Goal: Task Accomplishment & Management: Manage account settings

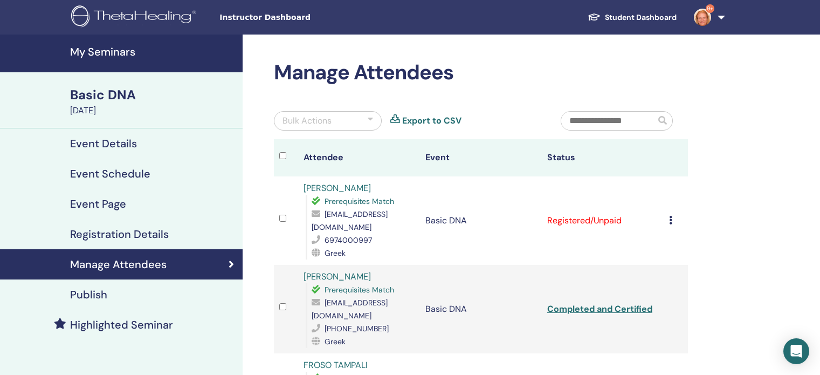
scroll to position [48, 0]
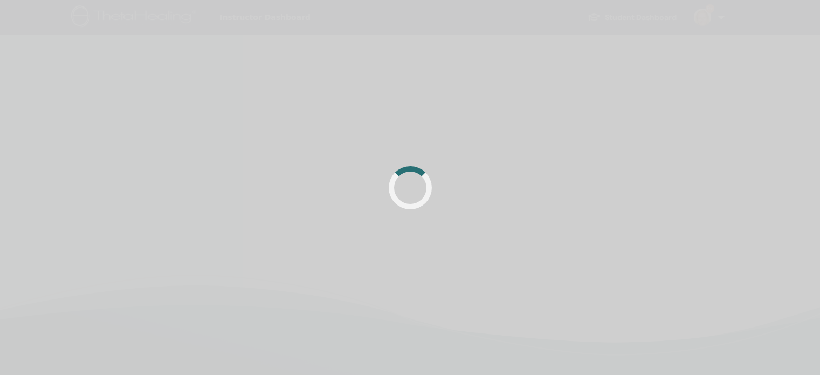
scroll to position [48, 0]
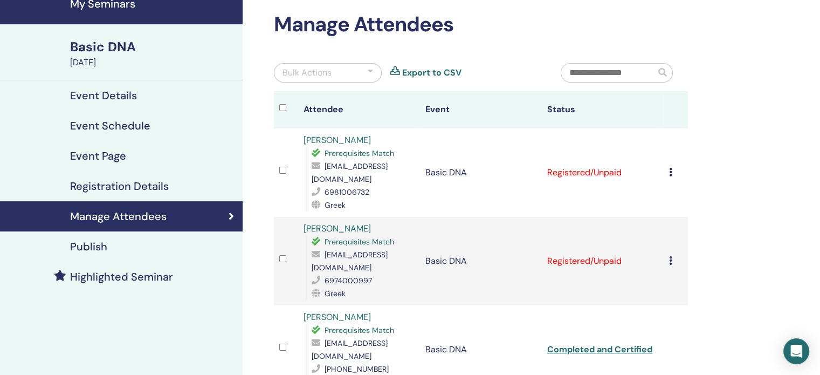
click at [670, 172] on icon at bounding box center [670, 172] width 3 height 9
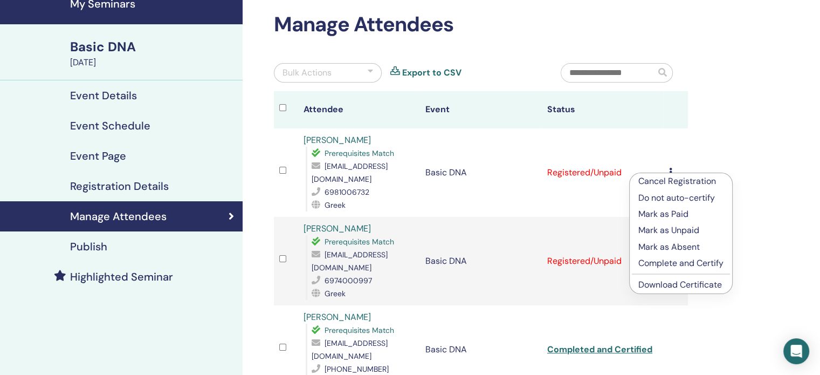
click at [654, 263] on p "Complete and Certify" at bounding box center [681, 263] width 85 height 13
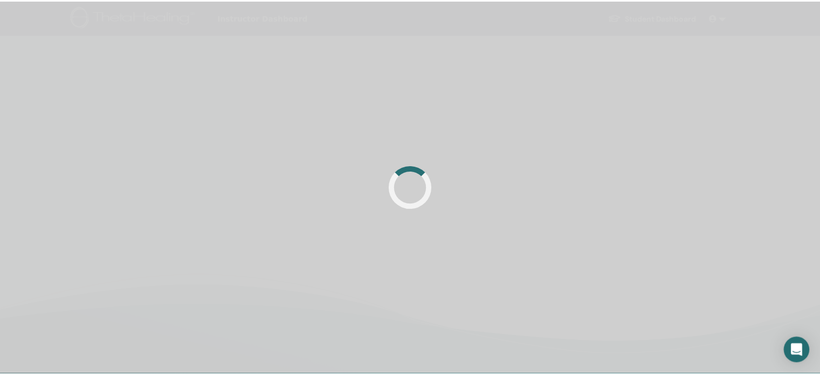
scroll to position [48, 0]
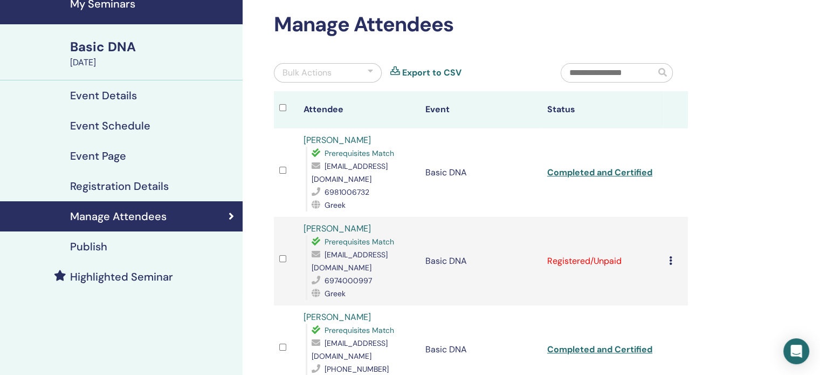
click at [671, 256] on icon at bounding box center [670, 260] width 3 height 9
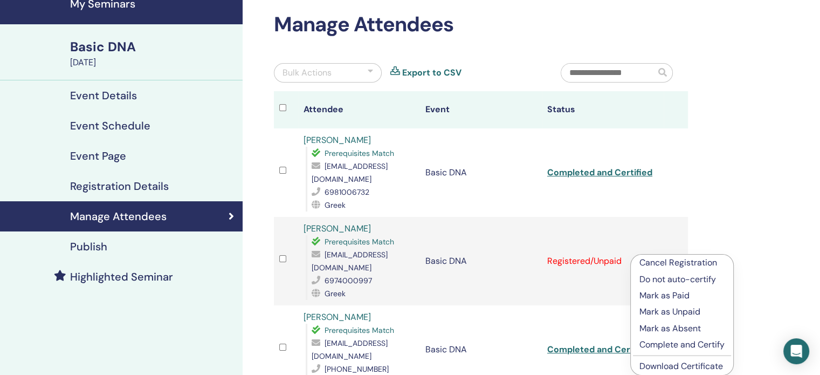
click at [671, 255] on li "Cancel Registration" at bounding box center [682, 263] width 102 height 16
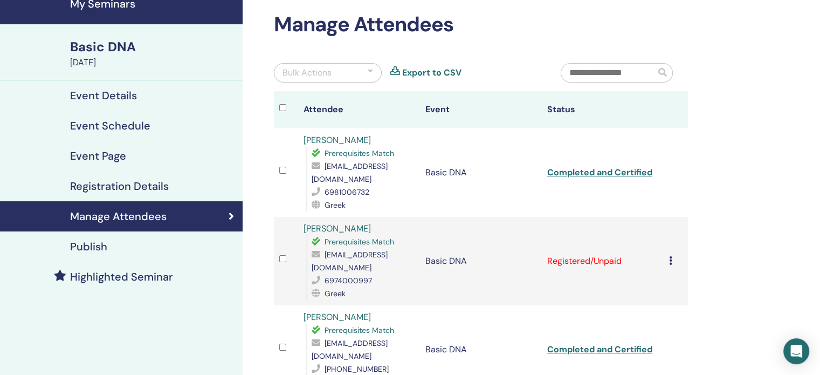
click at [670, 256] on icon at bounding box center [670, 260] width 3 height 9
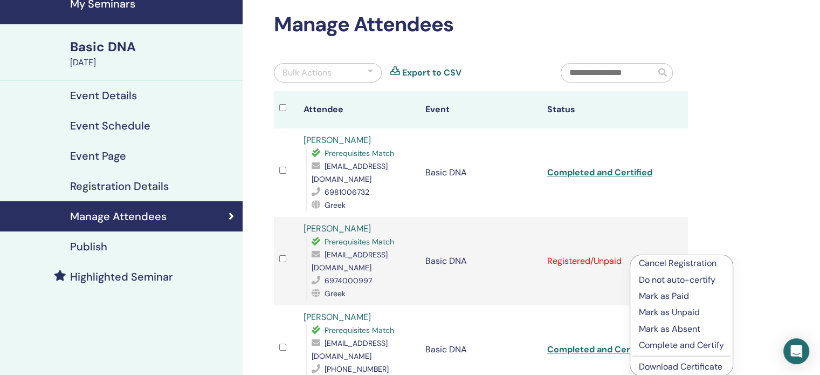
click at [670, 342] on p "Complete and Certify" at bounding box center [681, 345] width 85 height 13
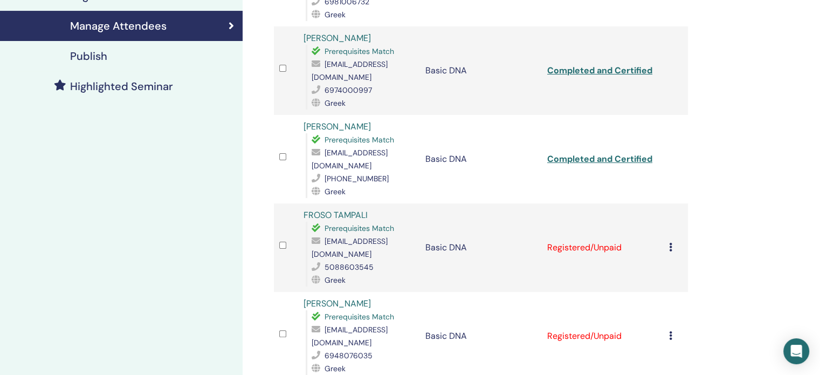
scroll to position [248, 0]
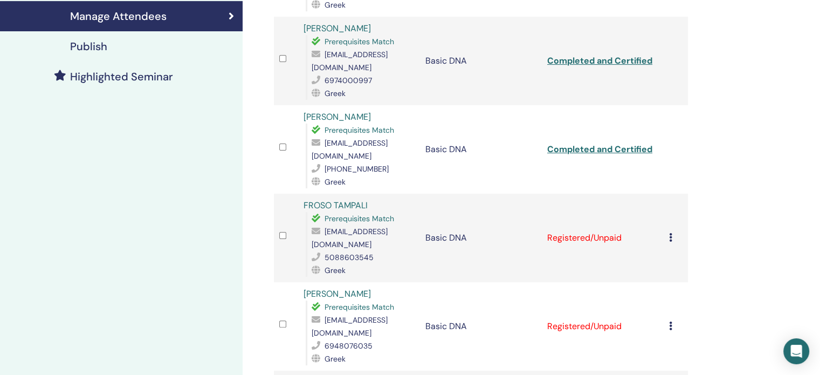
click at [671, 233] on icon at bounding box center [670, 237] width 3 height 9
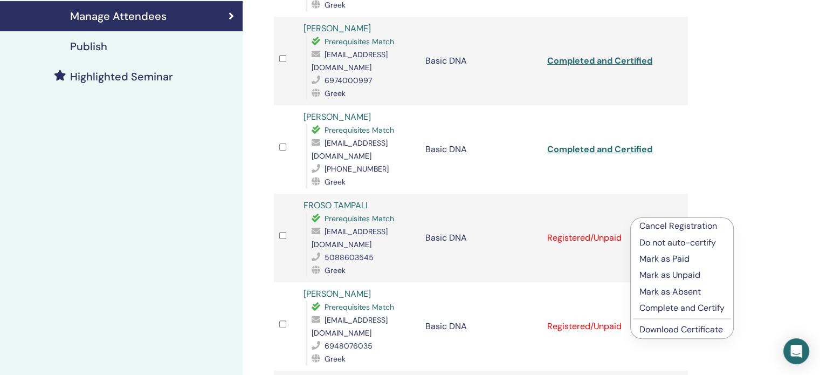
click at [675, 306] on p "Complete and Certify" at bounding box center [682, 308] width 85 height 13
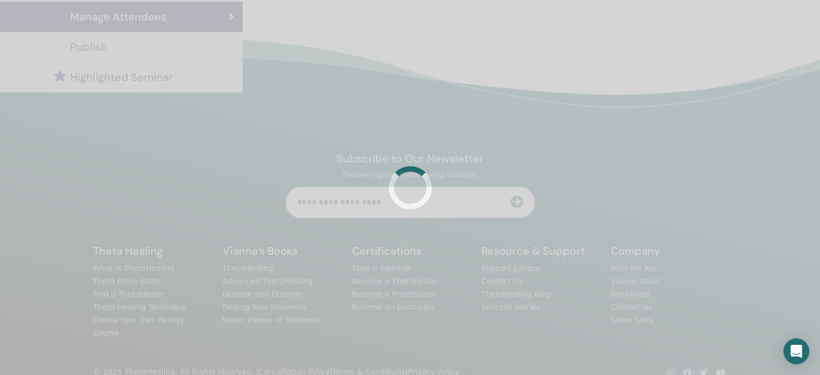
scroll to position [248, 0]
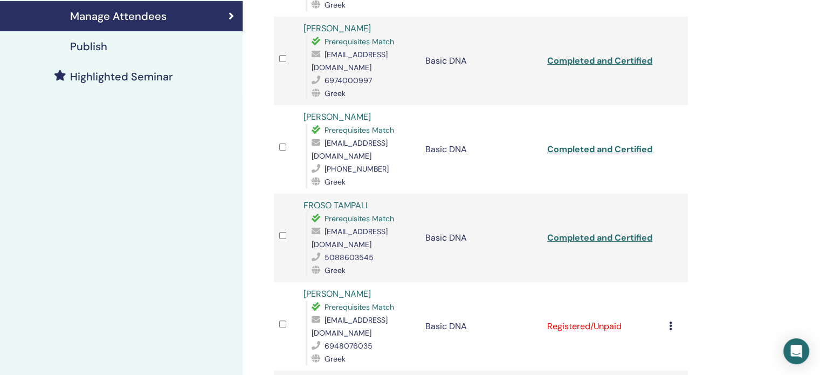
click at [669, 321] on icon at bounding box center [670, 325] width 3 height 9
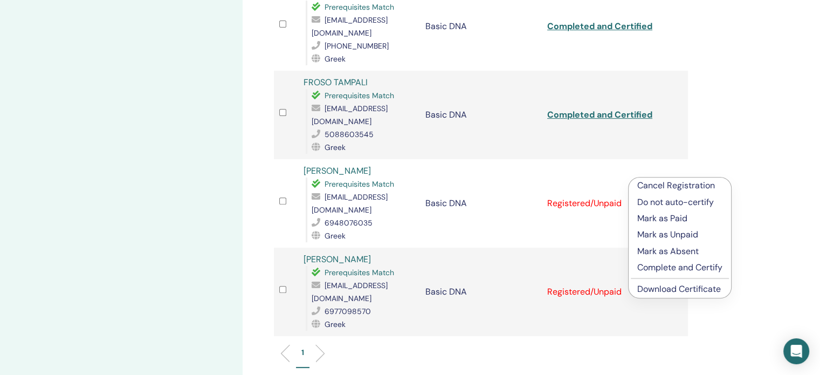
scroll to position [378, 0]
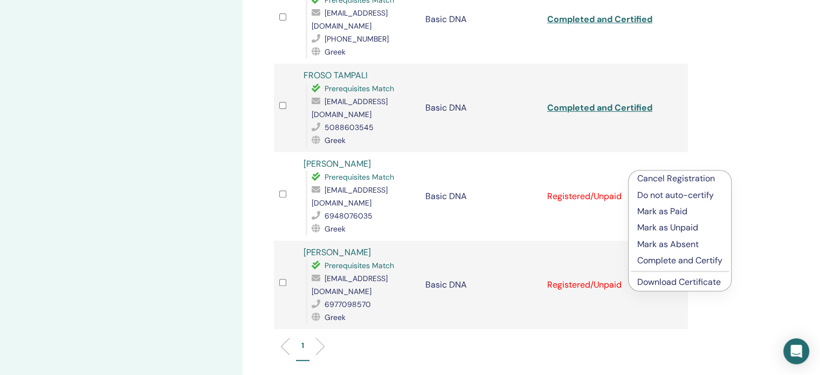
click at [701, 258] on p "Complete and Certify" at bounding box center [680, 260] width 85 height 13
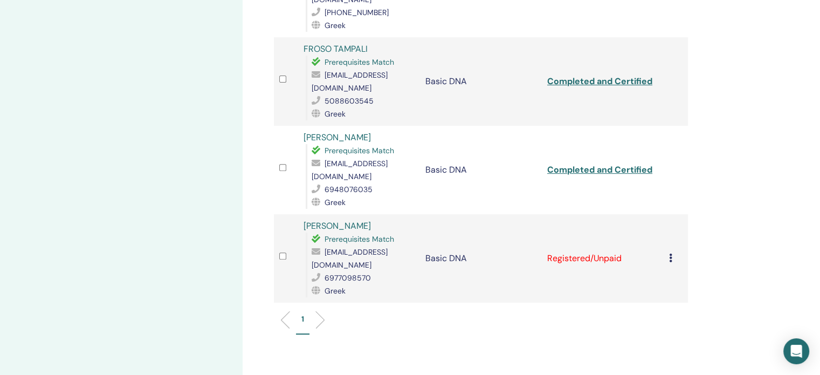
scroll to position [414, 0]
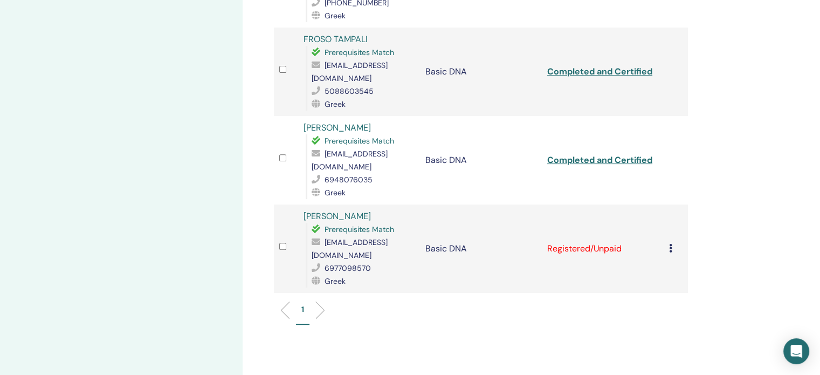
click at [671, 244] on icon at bounding box center [670, 248] width 3 height 9
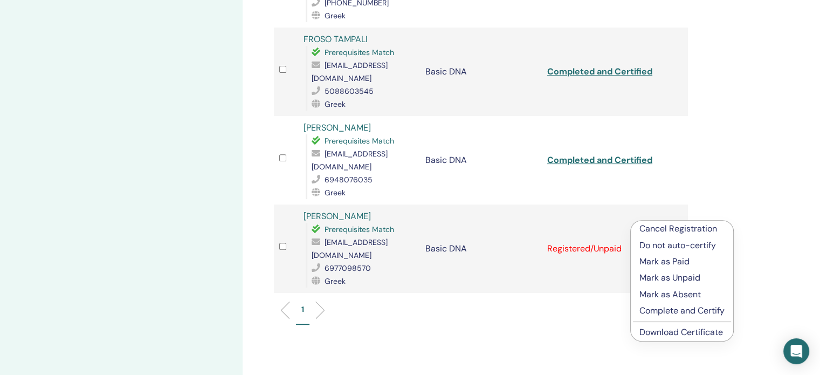
click at [680, 307] on p "Complete and Certify" at bounding box center [682, 310] width 85 height 13
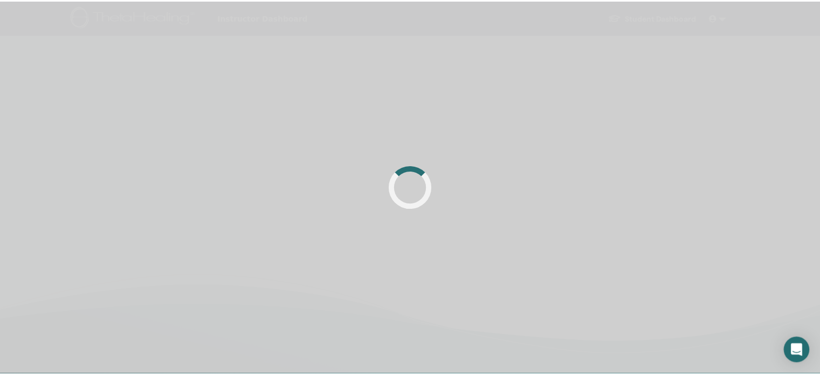
scroll to position [257, 0]
